Goal: Transaction & Acquisition: Purchase product/service

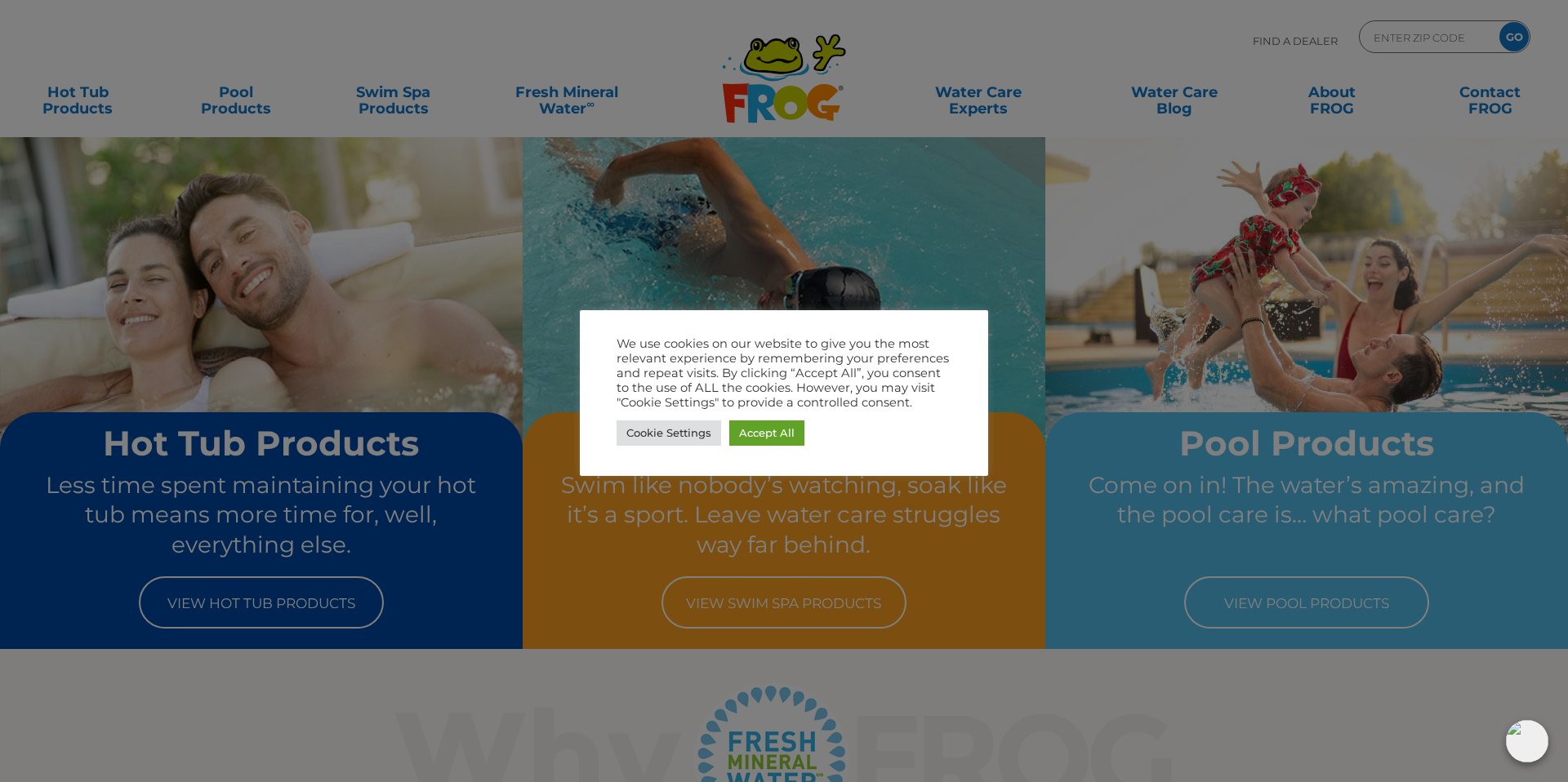
click at [767, 418] on div "Cookie Settings Accept All" at bounding box center [784, 433] width 335 height 33
drag, startPoint x: 774, startPoint y: 426, endPoint x: 734, endPoint y: 351, distance: 85.0
click at [774, 426] on link "Accept All" at bounding box center [767, 433] width 75 height 25
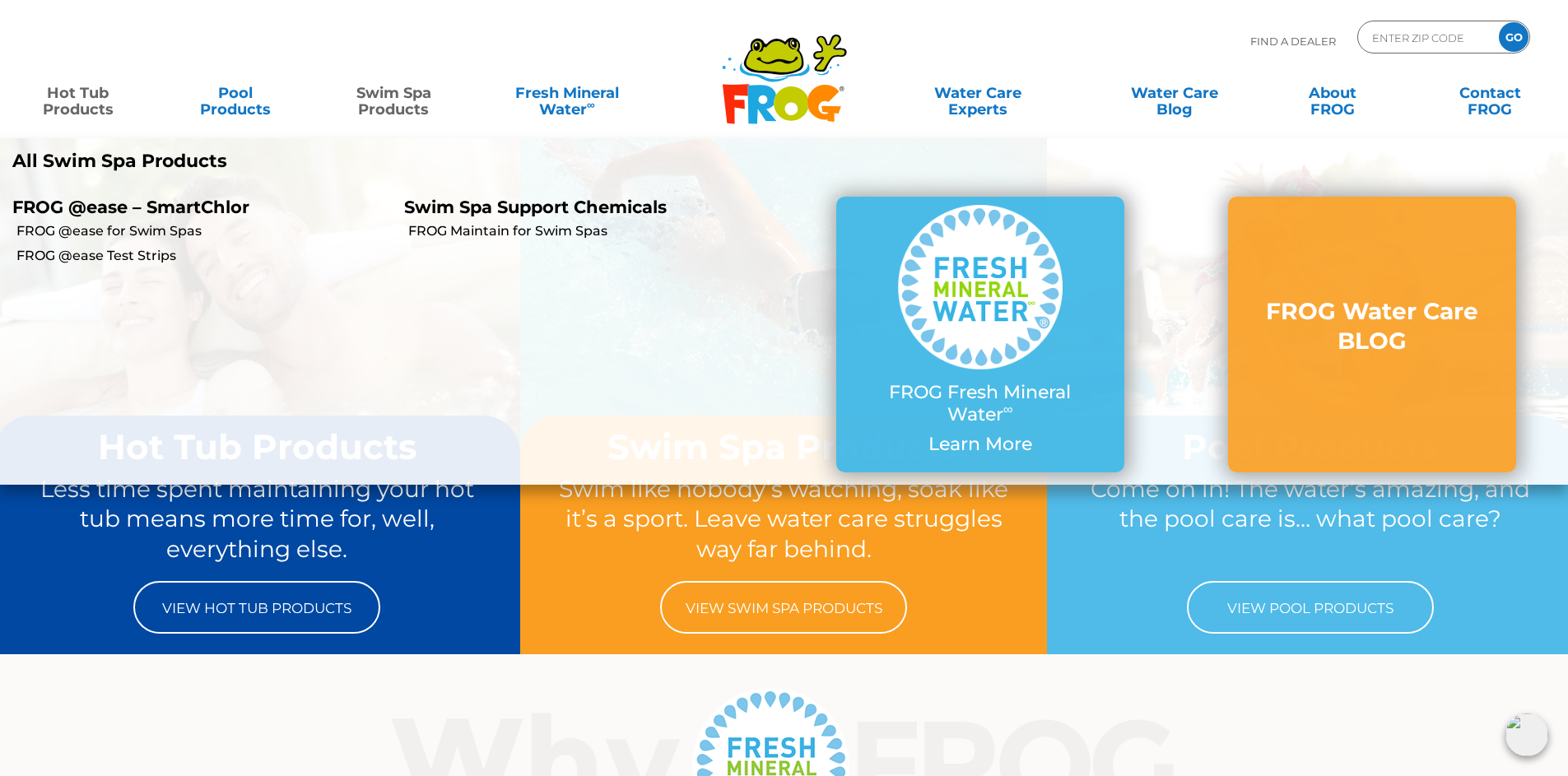
click at [61, 89] on link "Hot Tub Products" at bounding box center [78, 93] width 123 height 33
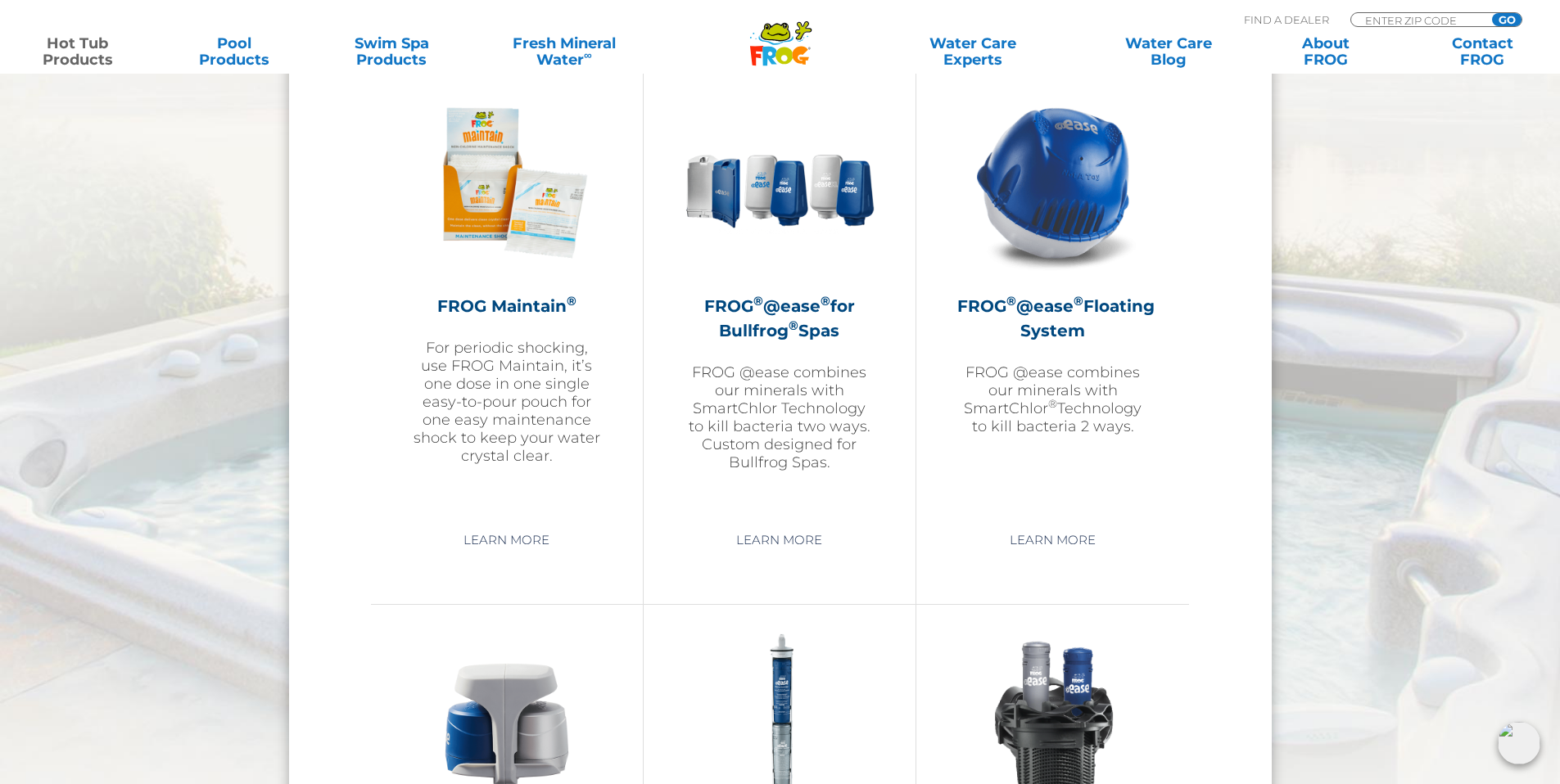
scroll to position [1674, 0]
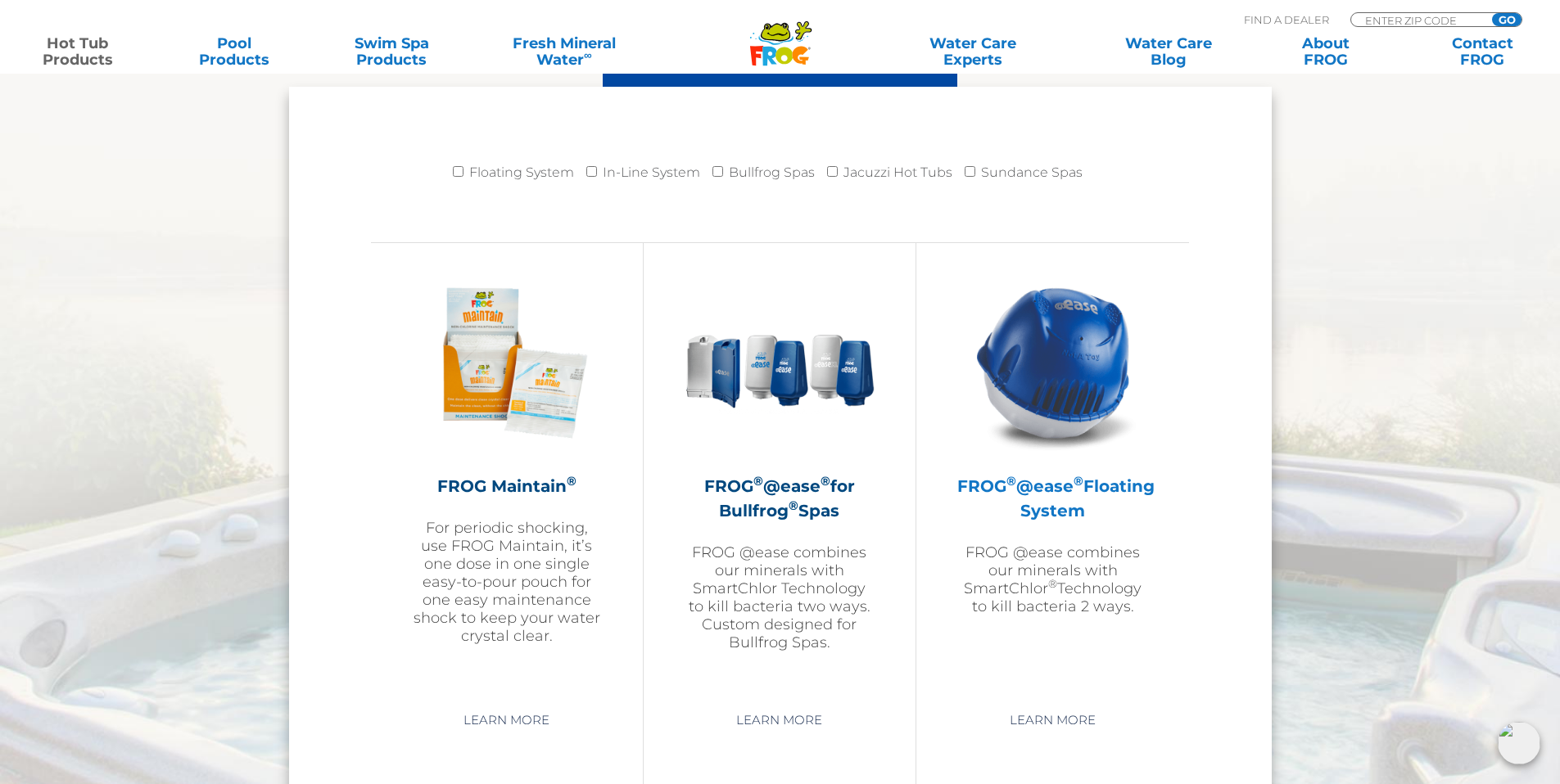
click at [1087, 369] on img at bounding box center [1053, 363] width 190 height 190
